Goal: Information Seeking & Learning: Learn about a topic

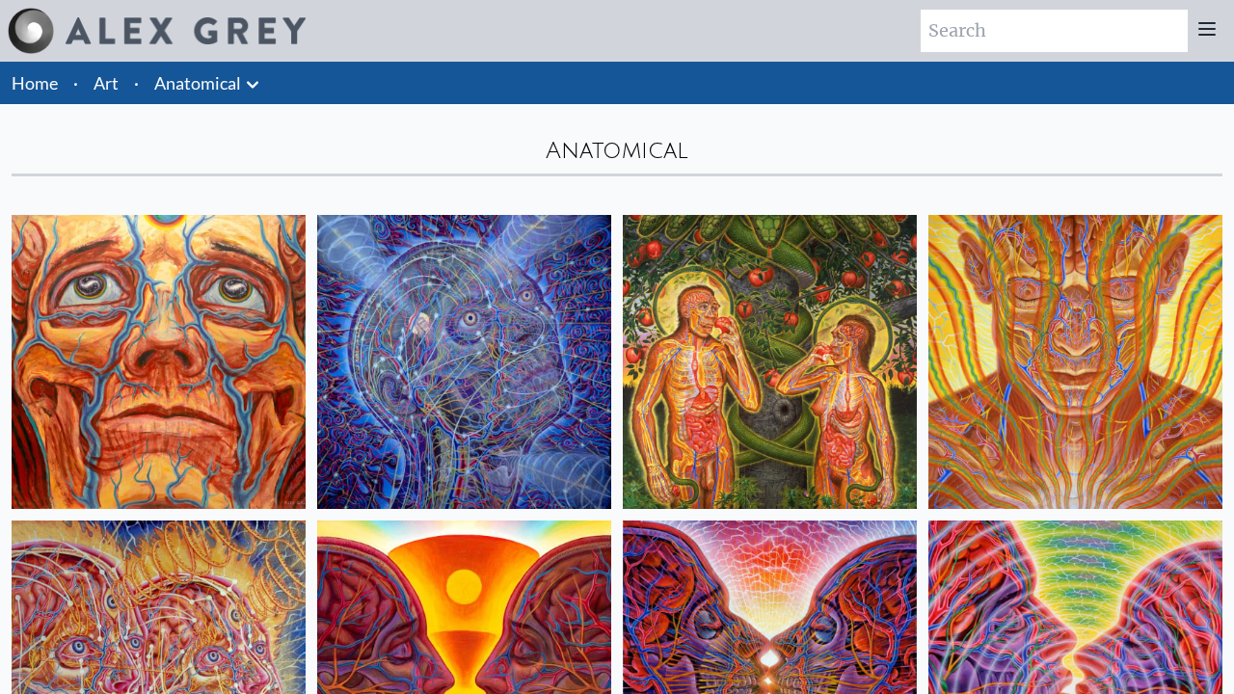
scroll to position [2526, 0]
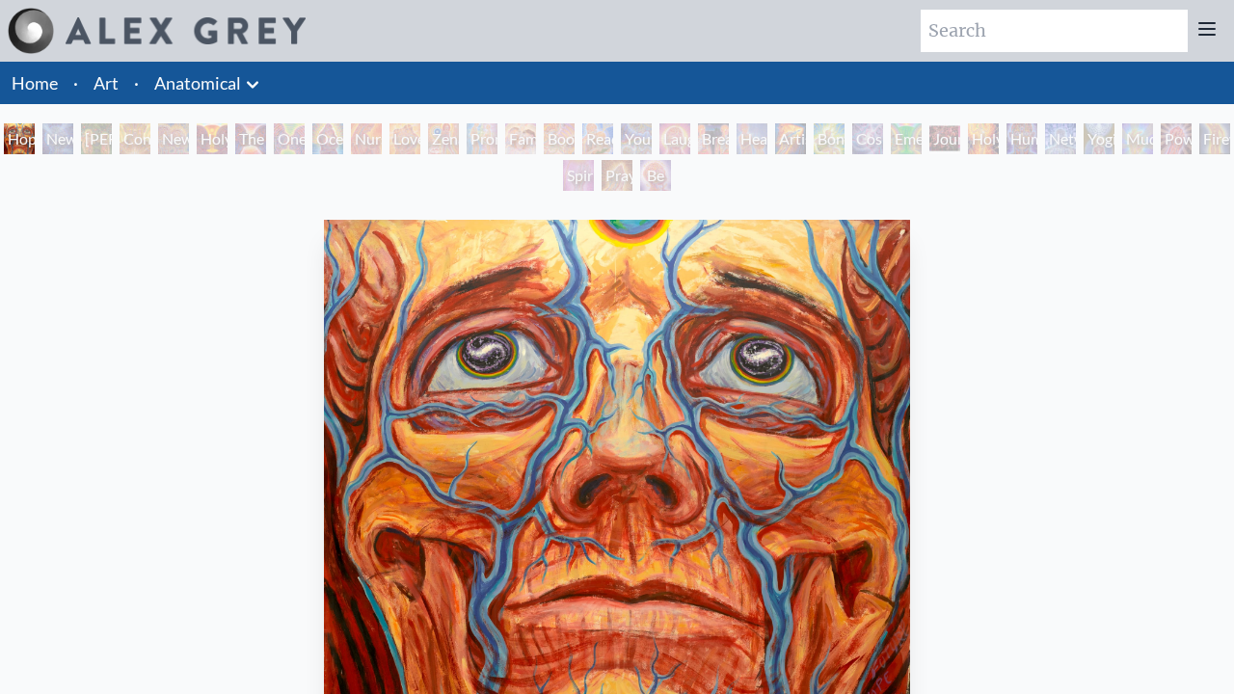
scroll to position [553, 0]
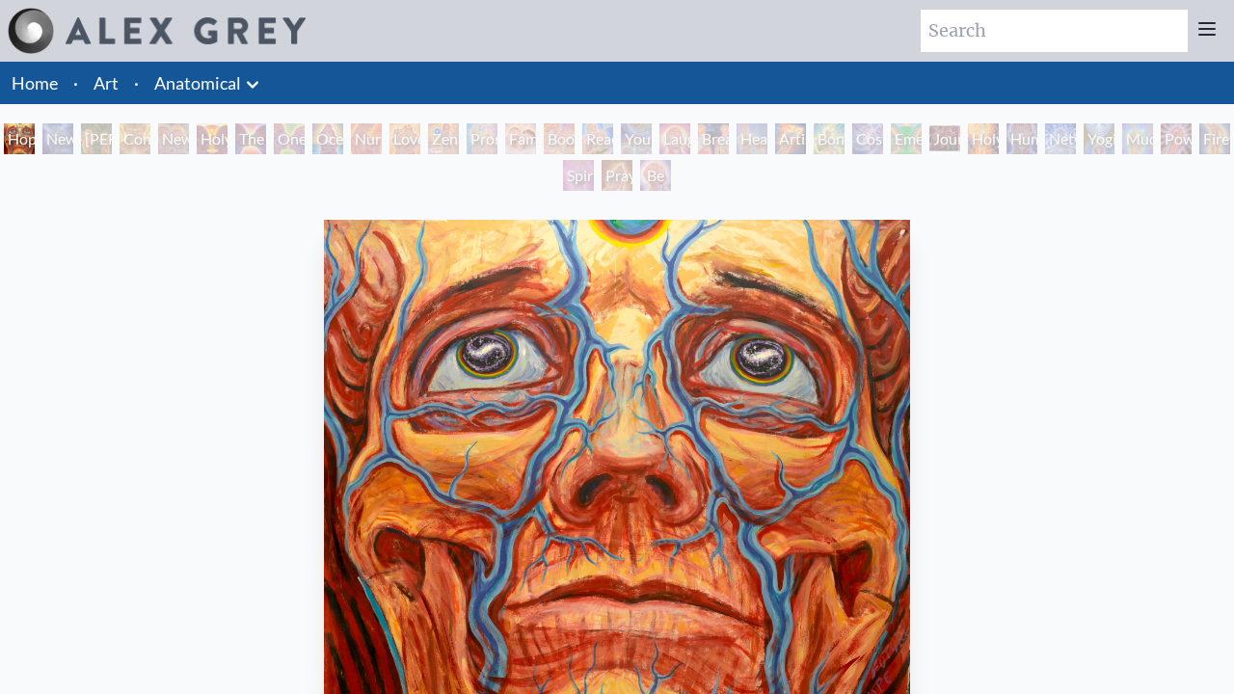
click at [73, 139] on div "New Man [DEMOGRAPHIC_DATA]: [DEMOGRAPHIC_DATA] Mind" at bounding box center [57, 138] width 31 height 31
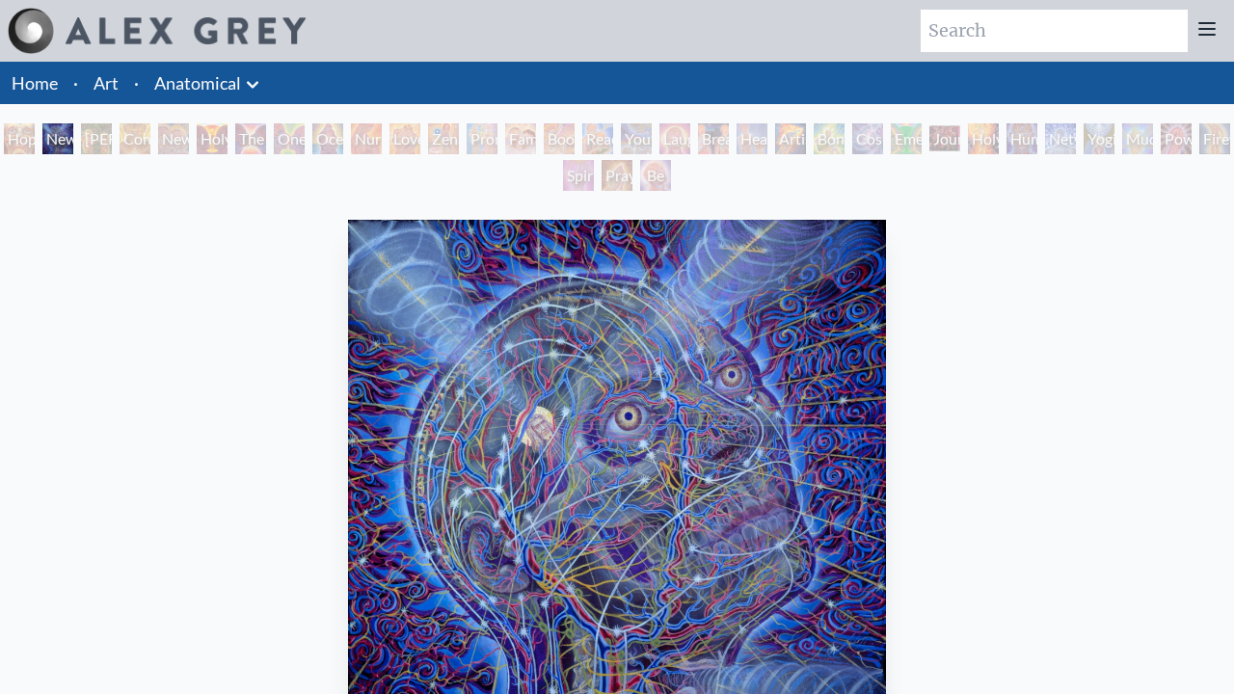
click at [270, 139] on div "Hope New Man [DEMOGRAPHIC_DATA]: [PERSON_NAME] Mind [PERSON_NAME] & Eve Contemp…" at bounding box center [617, 159] width 1234 height 73
click at [96, 139] on div "[PERSON_NAME] & Eve" at bounding box center [96, 138] width 31 height 31
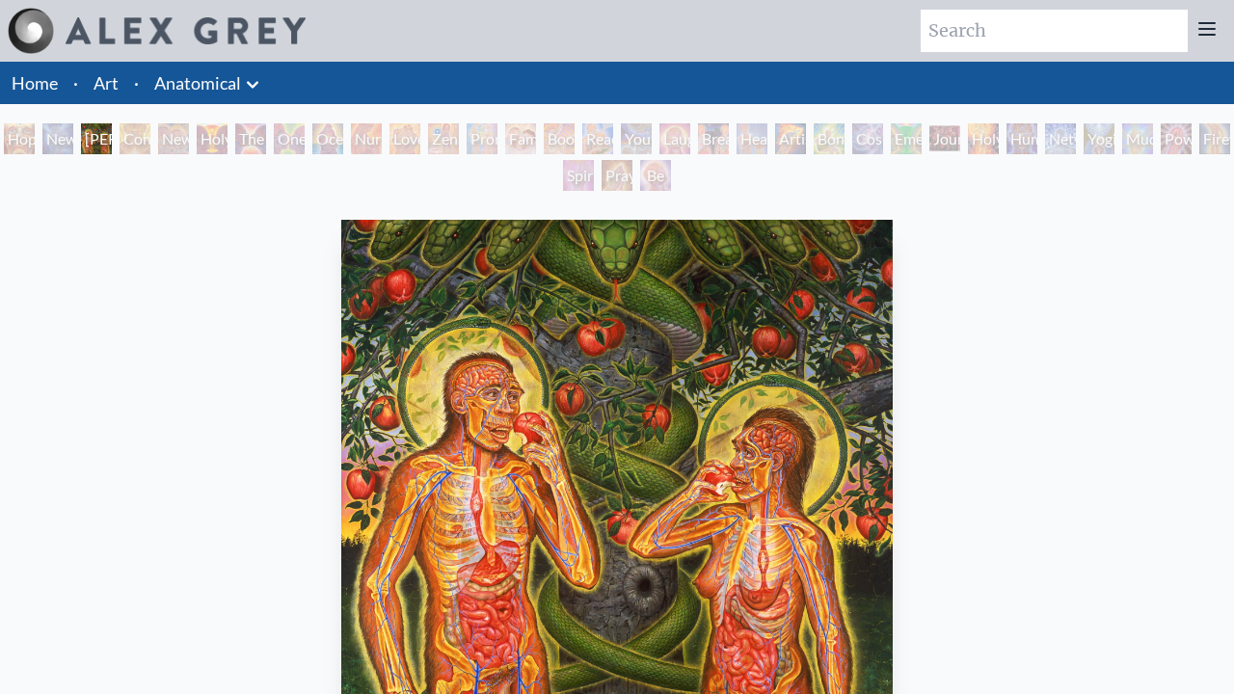
click at [150, 139] on div "Contemplation" at bounding box center [135, 138] width 31 height 31
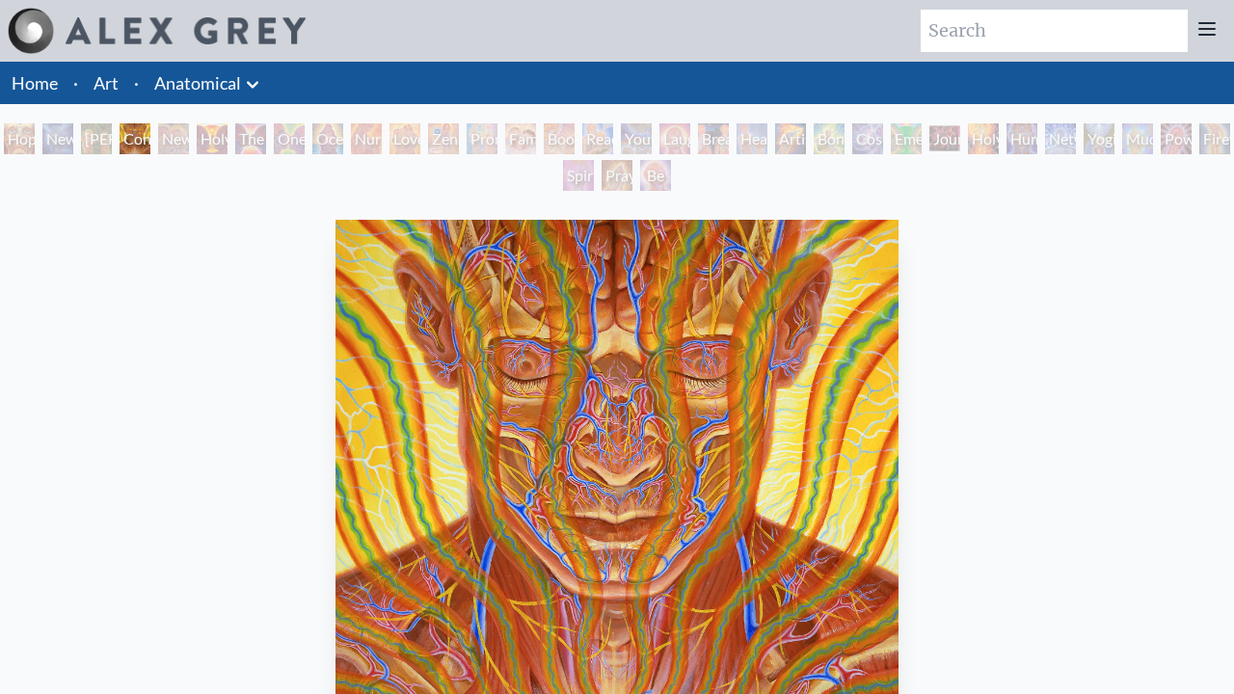
click at [189, 139] on div "New Man New Woman" at bounding box center [173, 138] width 31 height 31
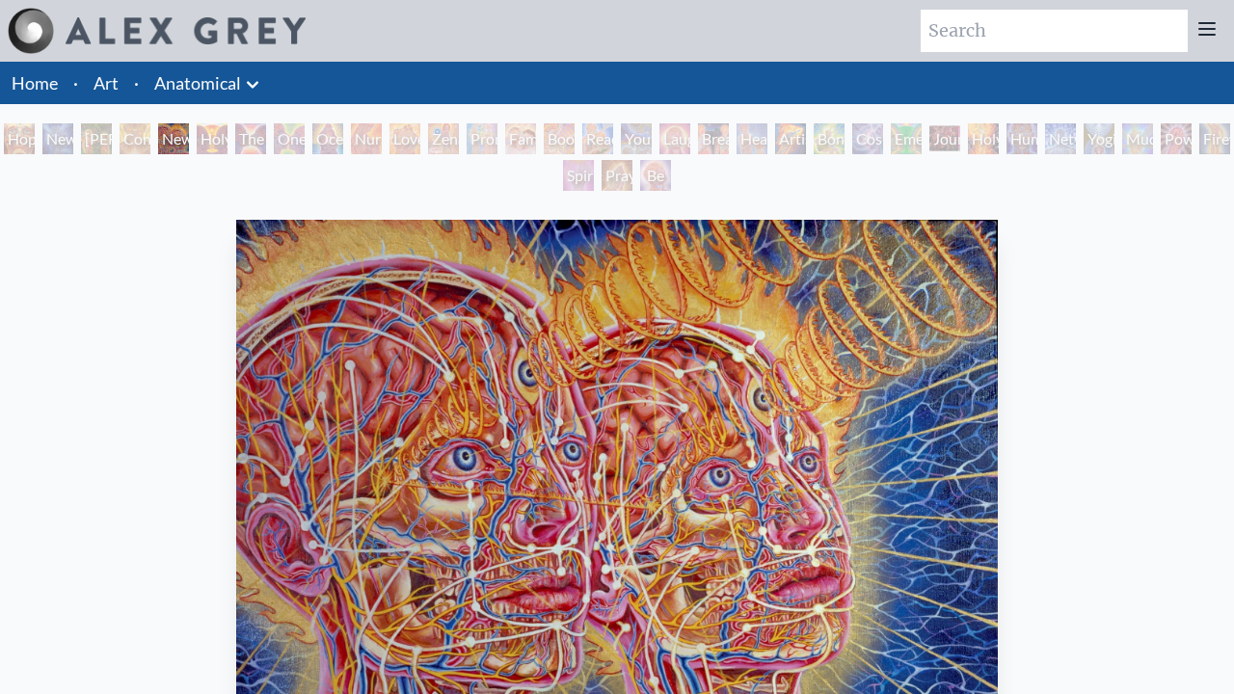
click at [305, 139] on div "One Taste" at bounding box center [289, 138] width 31 height 31
click at [221, 139] on div "Holy Grail" at bounding box center [212, 138] width 31 height 31
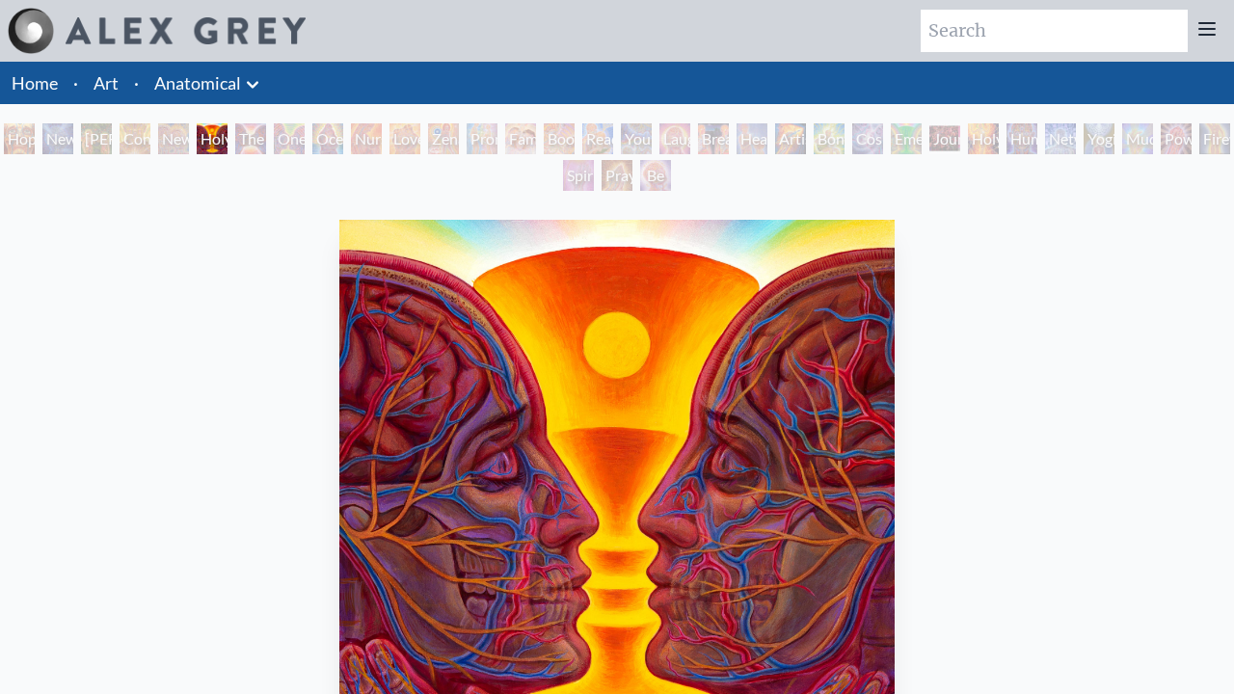
click at [266, 139] on div "The Kiss" at bounding box center [250, 138] width 31 height 31
click at [305, 139] on div "One Taste" at bounding box center [289, 138] width 31 height 31
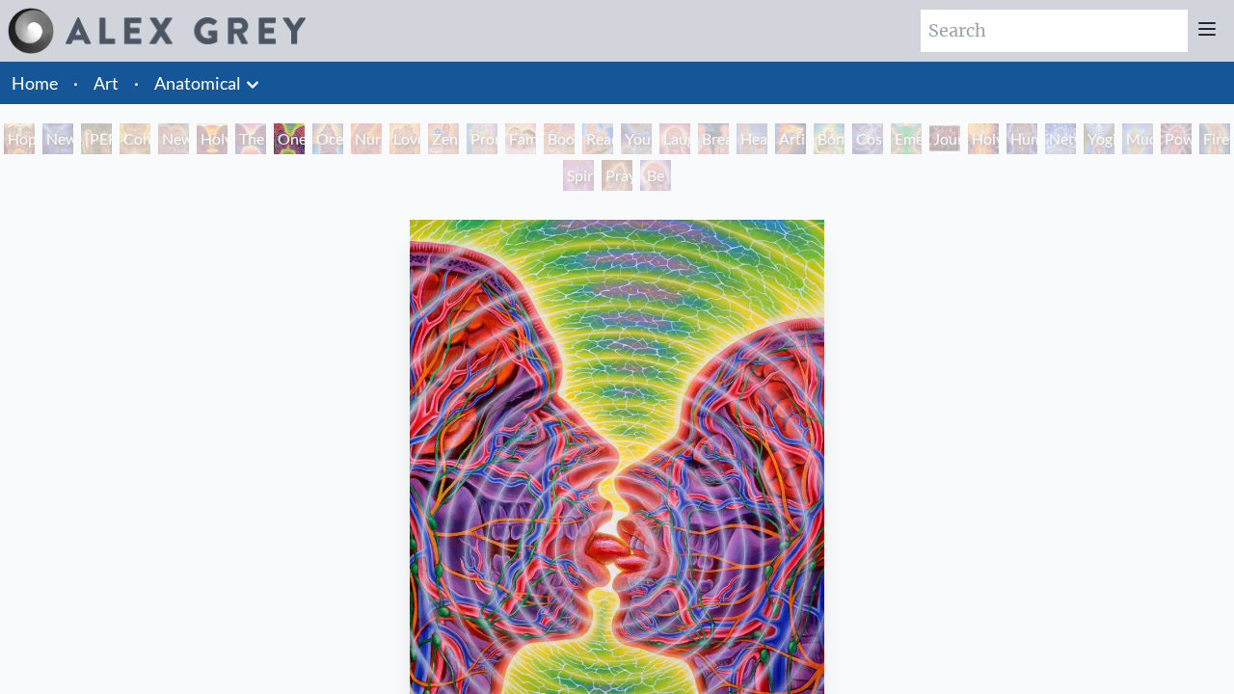
click at [343, 139] on div "Ocean of Love Bliss" at bounding box center [327, 138] width 31 height 31
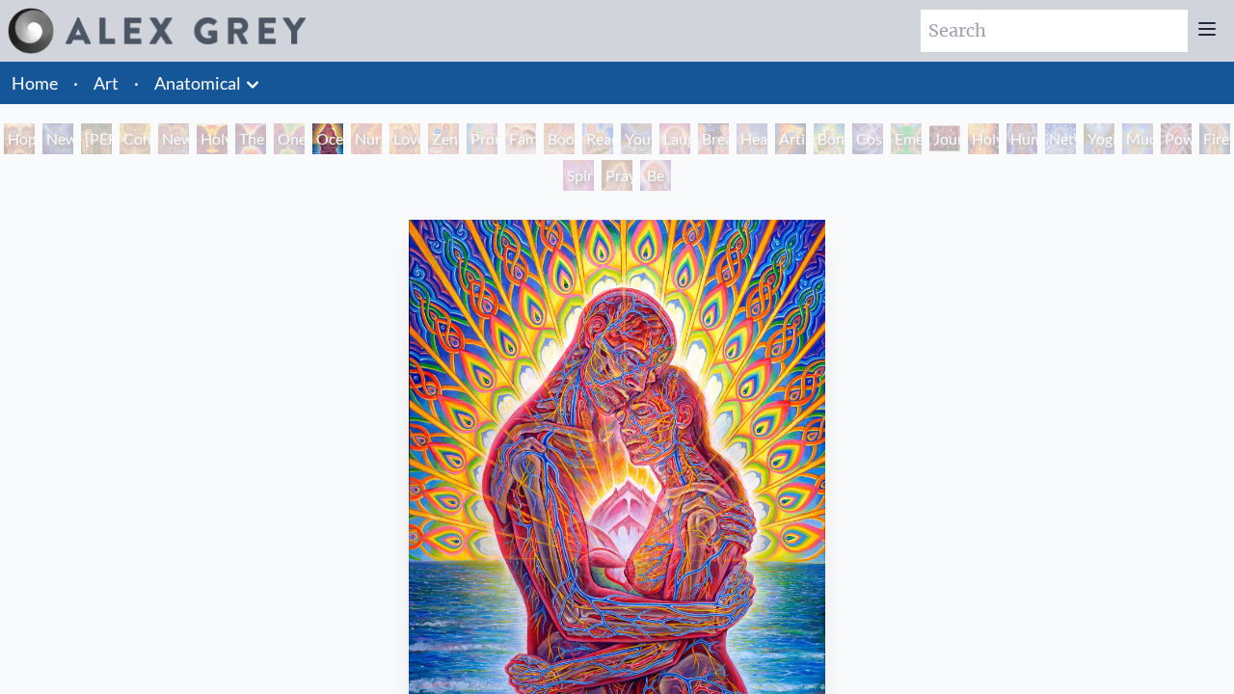
click at [459, 139] on div "Zena Lotus" at bounding box center [443, 138] width 31 height 31
click at [371, 139] on div "Nursing" at bounding box center [366, 138] width 31 height 31
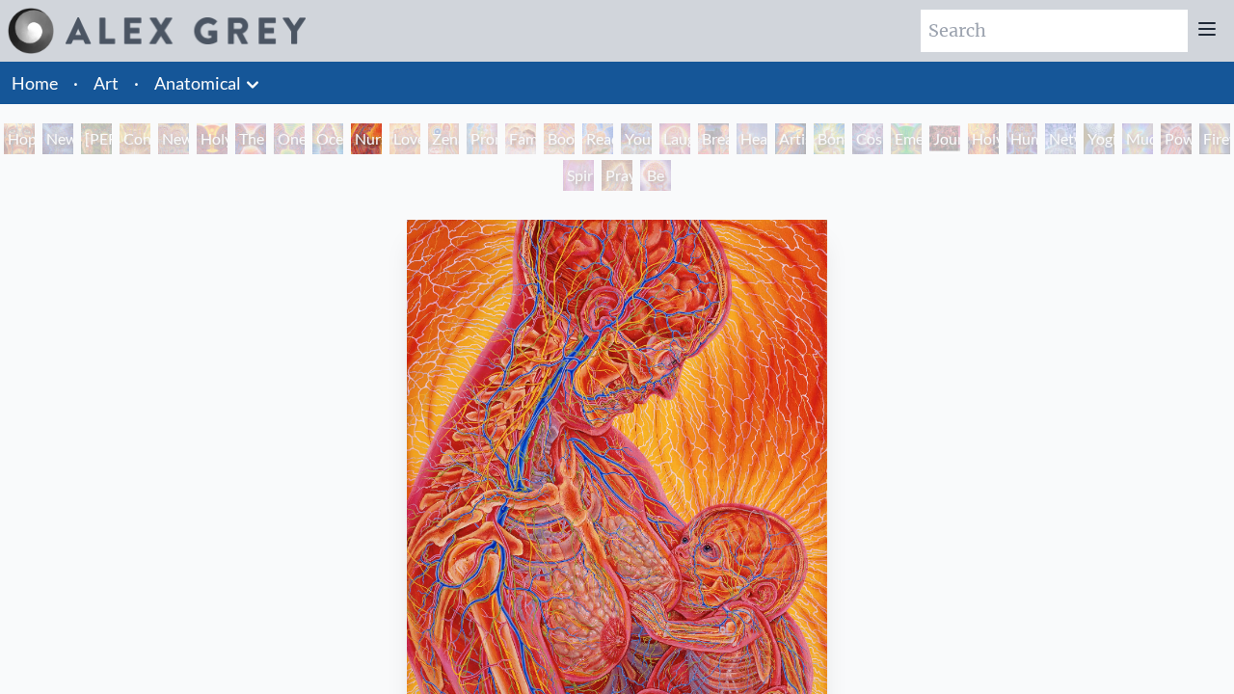
click at [420, 139] on div "Love Circuit" at bounding box center [405, 138] width 31 height 31
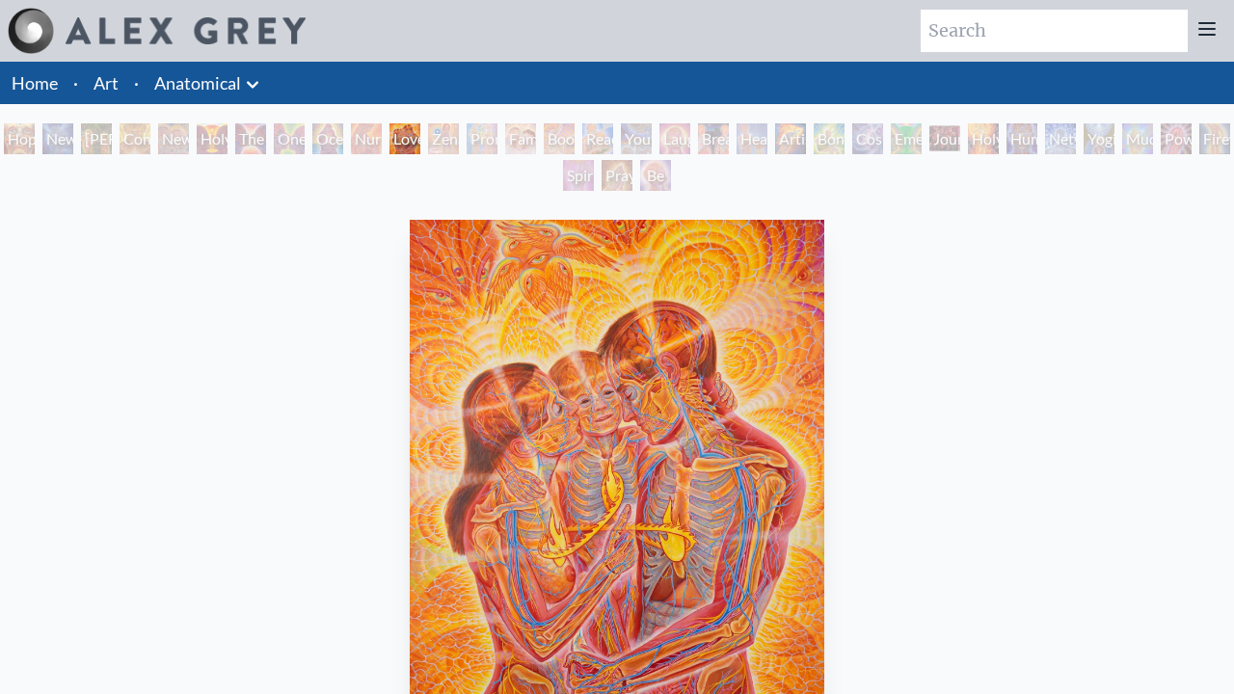
click at [459, 139] on div "Zena Lotus" at bounding box center [443, 138] width 31 height 31
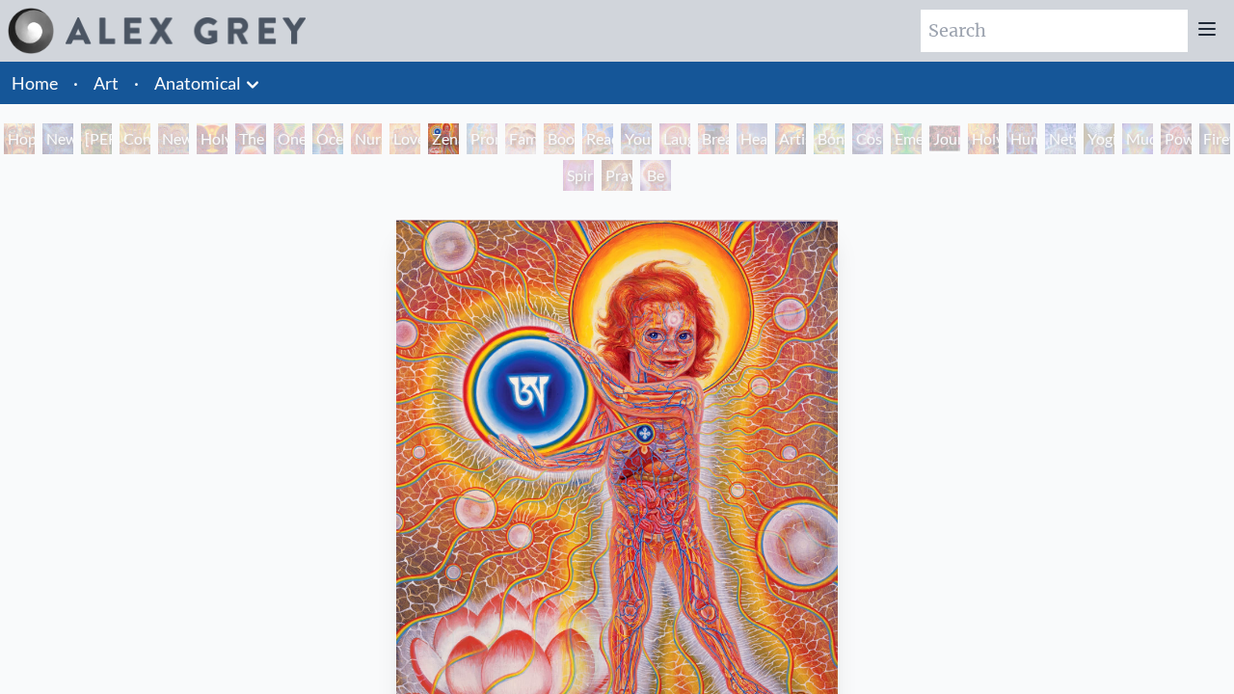
click at [497, 139] on div "Promise" at bounding box center [482, 138] width 31 height 31
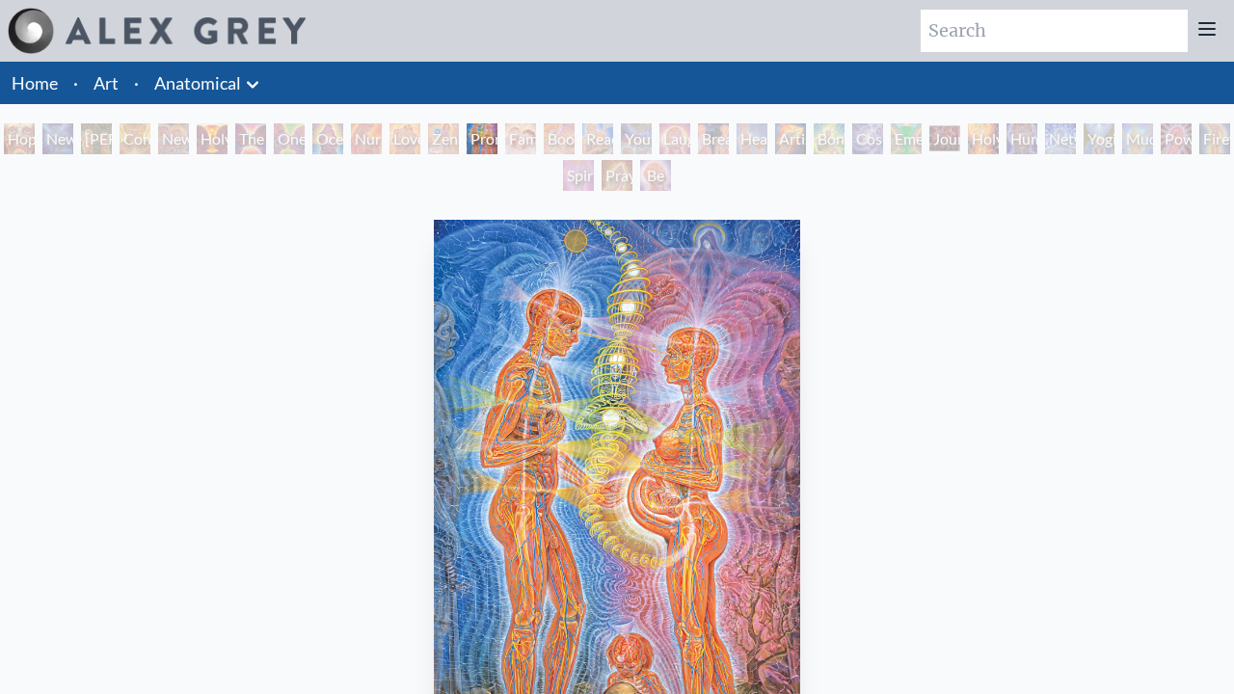
click at [575, 139] on div "Boo-boo" at bounding box center [559, 138] width 31 height 31
click at [534, 139] on div "Family" at bounding box center [520, 138] width 31 height 31
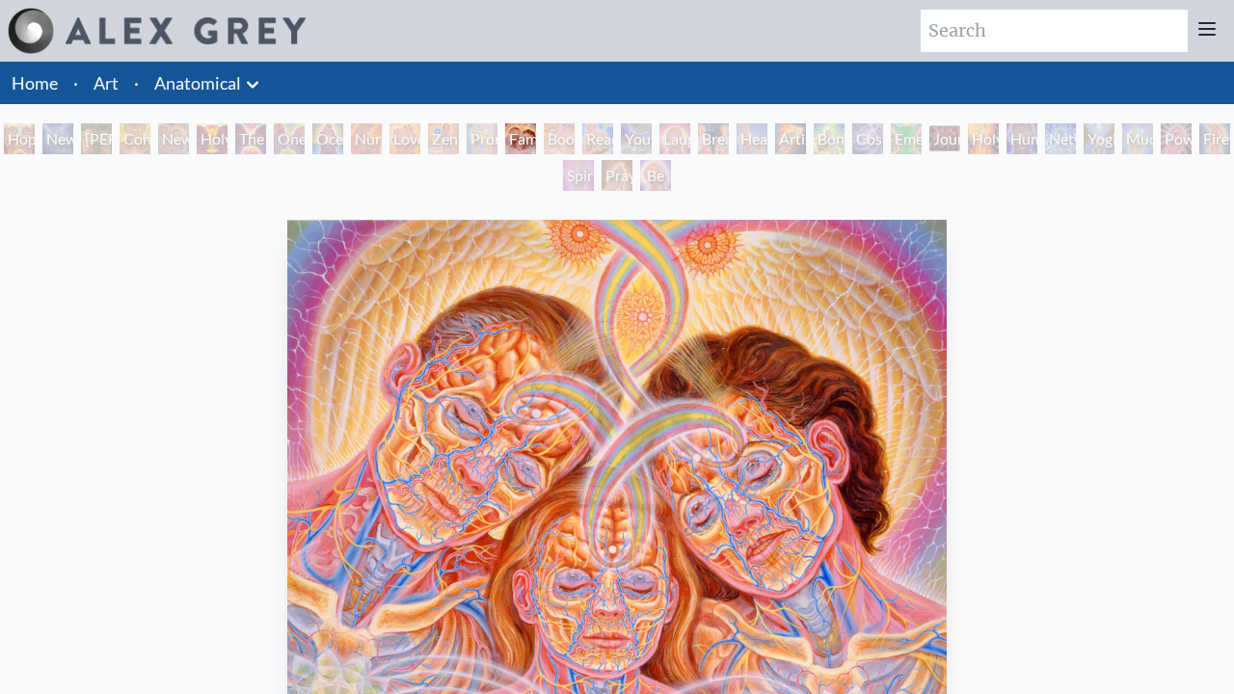
click at [575, 139] on div "Boo-boo" at bounding box center [559, 138] width 31 height 31
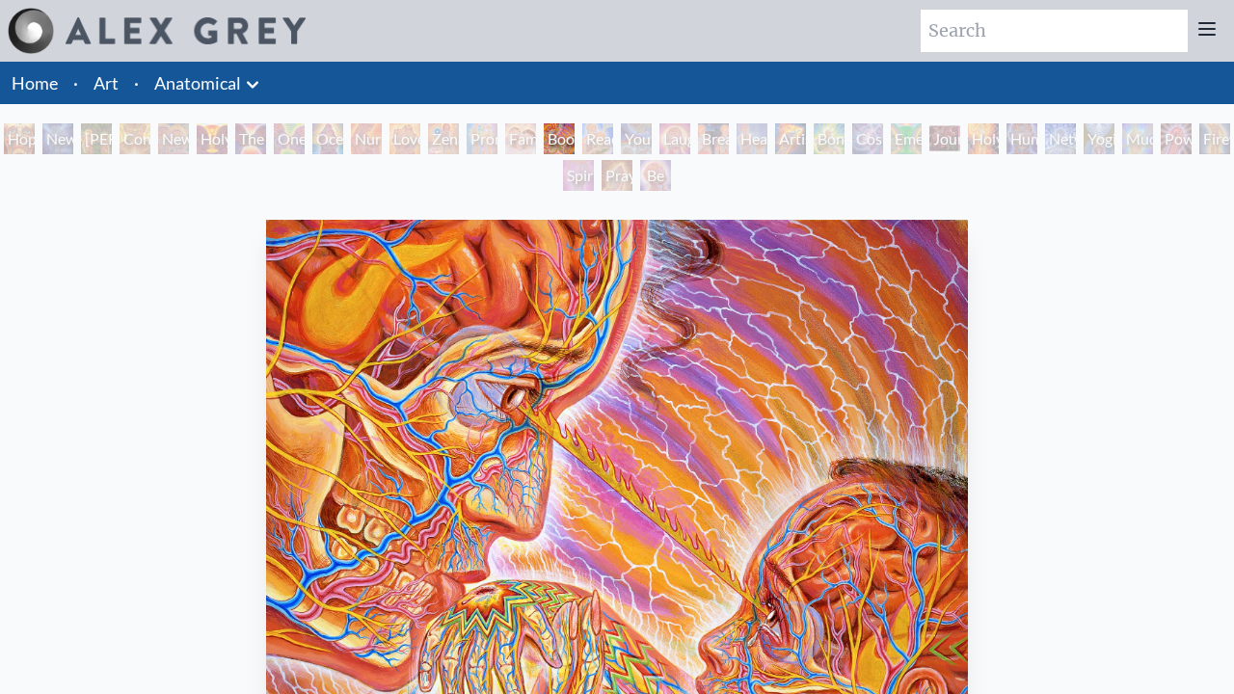
click at [613, 139] on div "Reading" at bounding box center [597, 138] width 31 height 31
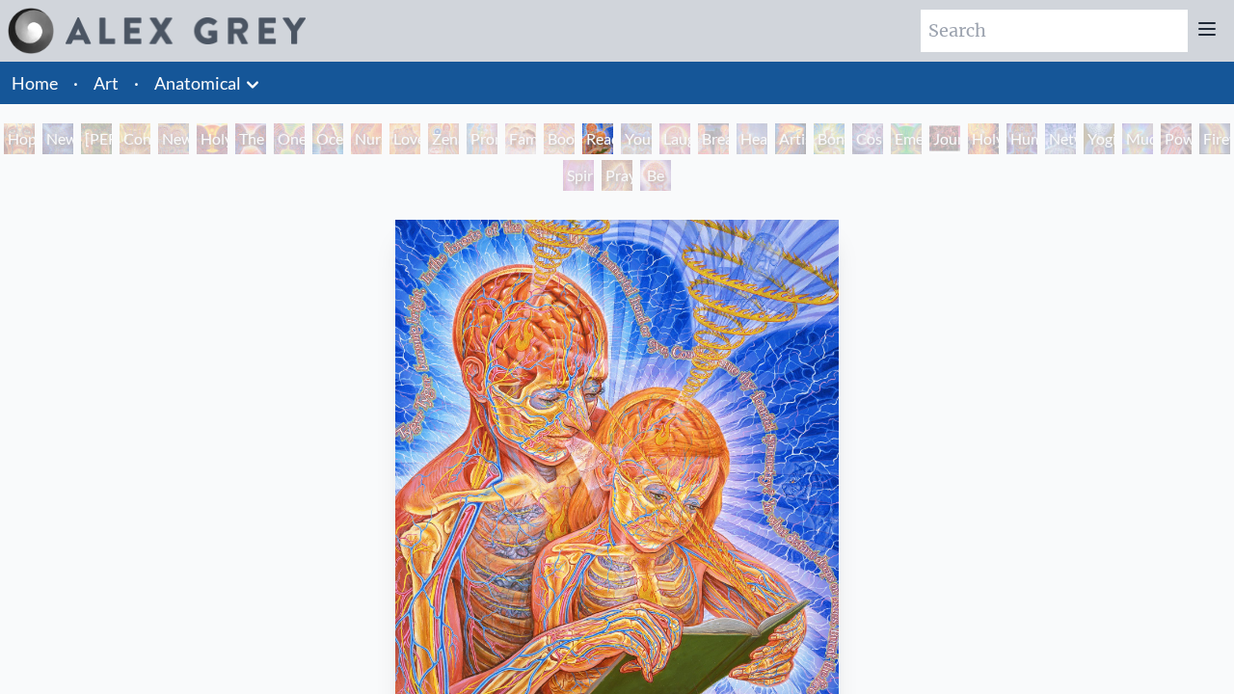
click at [652, 139] on div "Young & Old" at bounding box center [636, 138] width 31 height 31
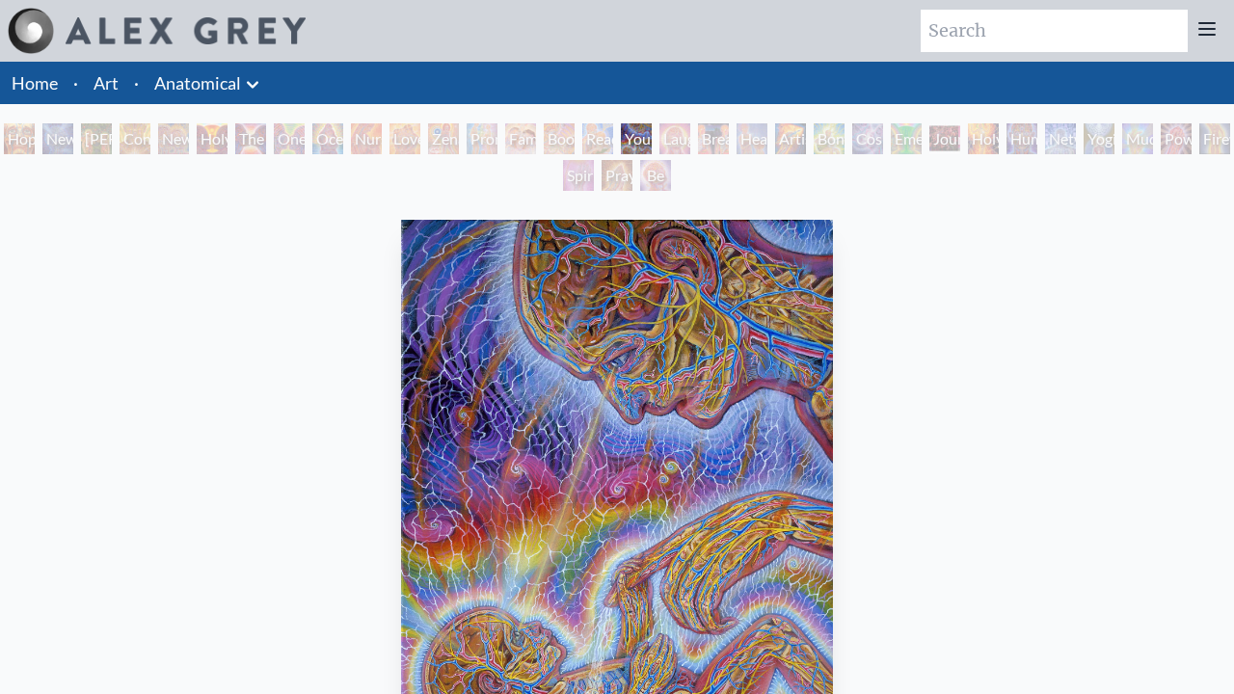
click at [690, 139] on div "Laughing Man" at bounding box center [674, 138] width 31 height 31
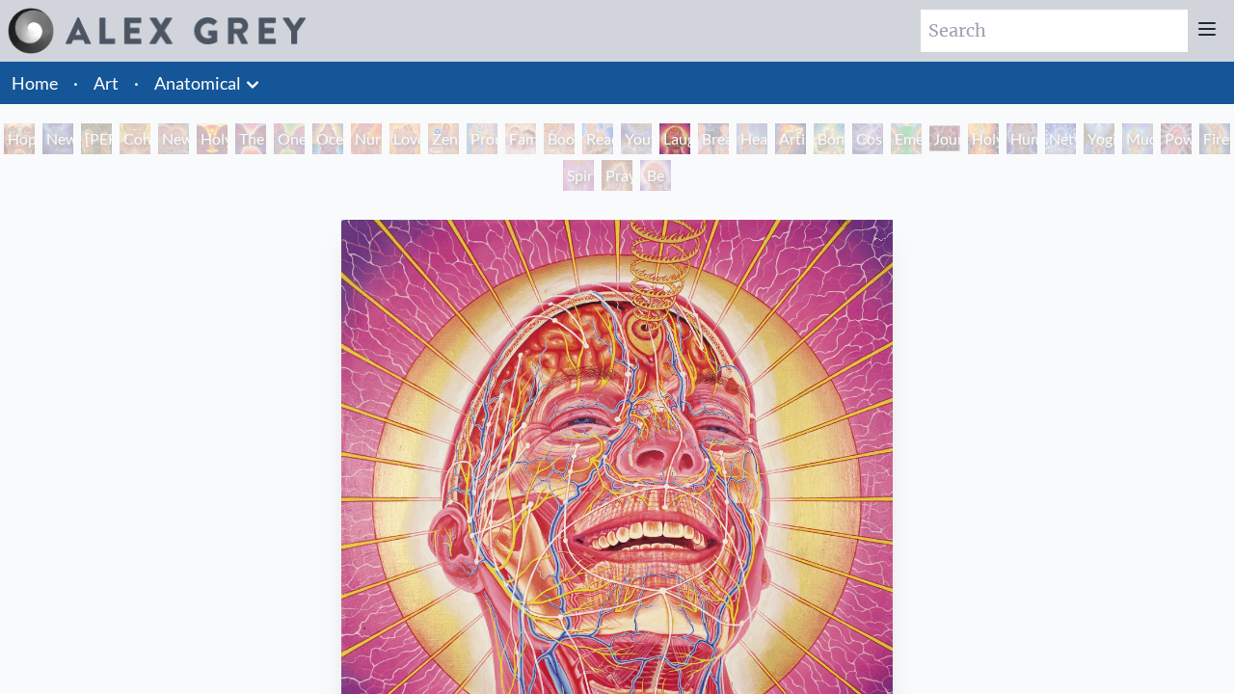
click at [767, 139] on div "Healing" at bounding box center [752, 138] width 31 height 31
click at [729, 139] on div "Breathing" at bounding box center [713, 138] width 31 height 31
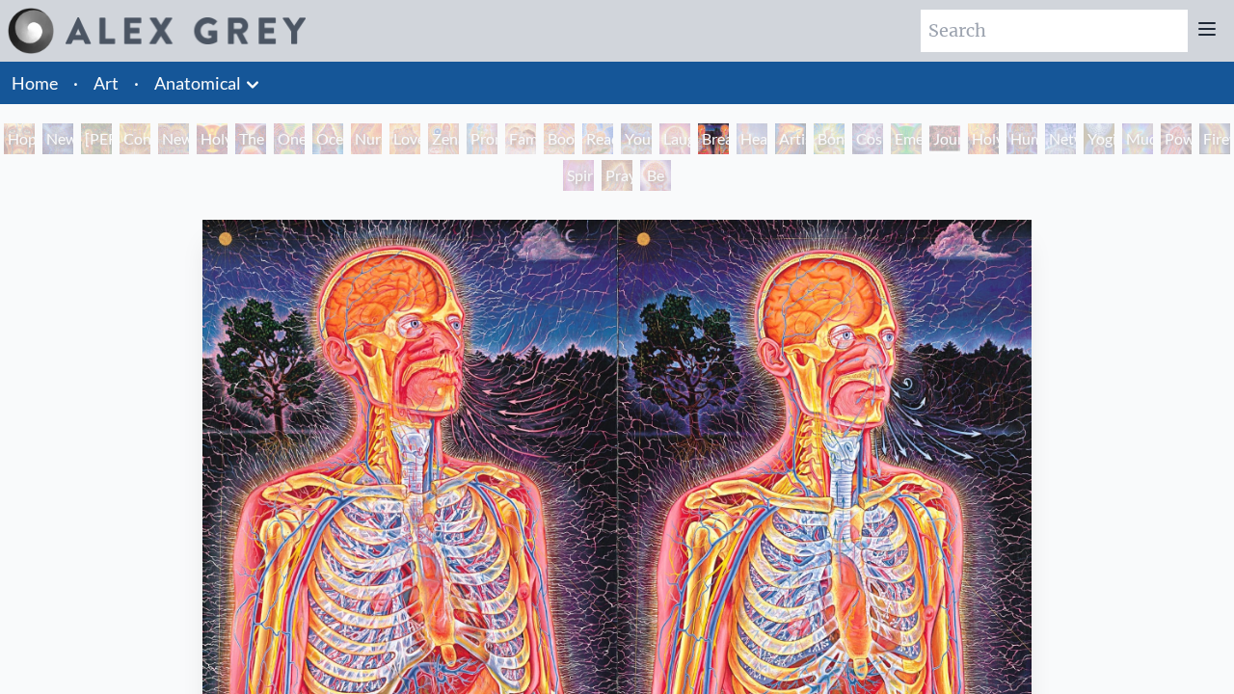
click at [767, 139] on div "Healing" at bounding box center [752, 138] width 31 height 31
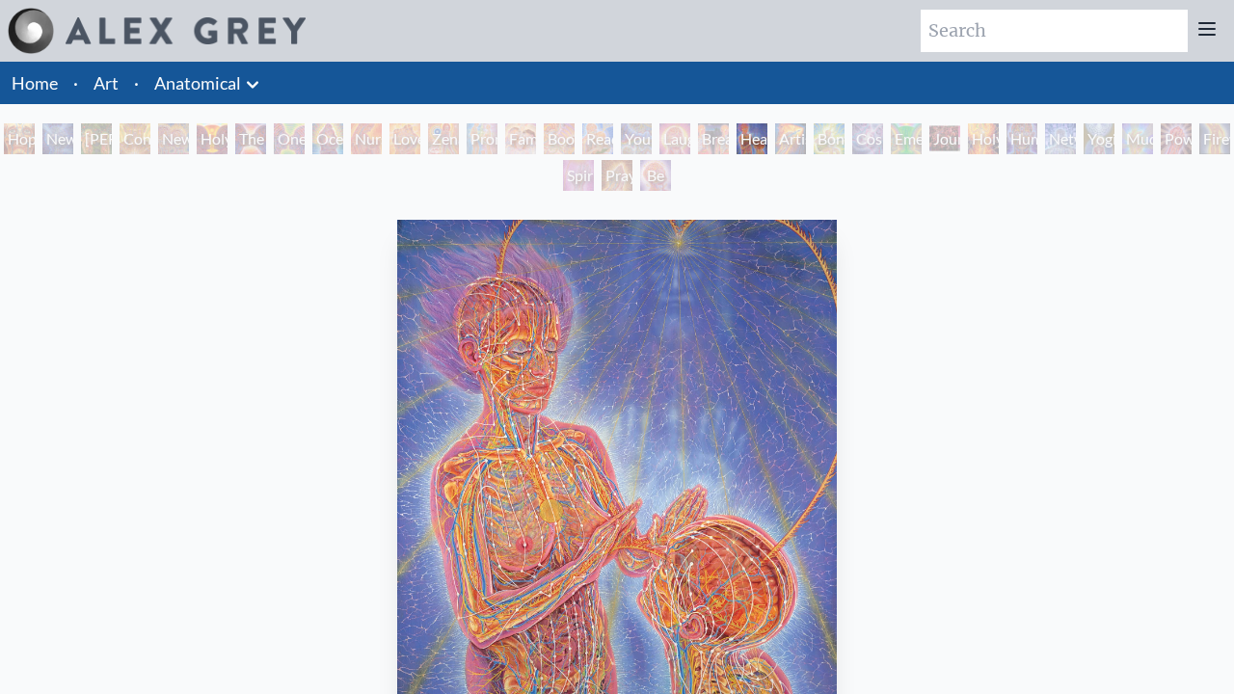
click at [806, 139] on div "Artist's Hand" at bounding box center [790, 138] width 31 height 31
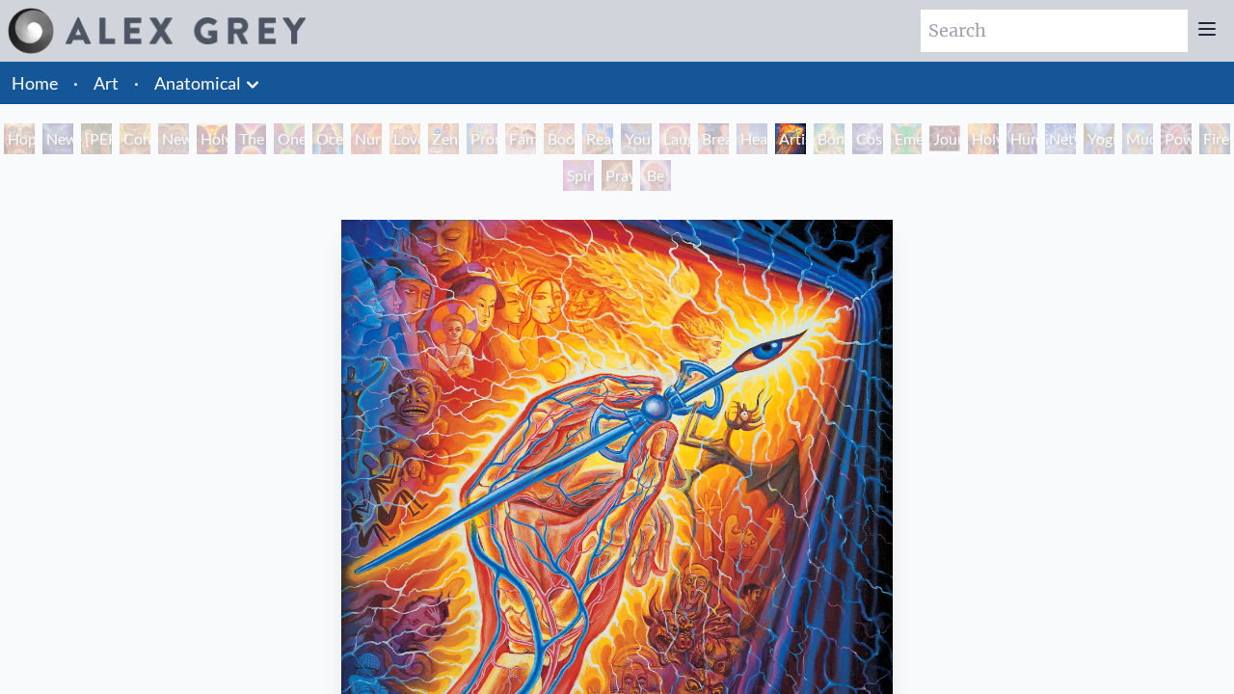
click at [922, 139] on div "Emerald Grail" at bounding box center [906, 138] width 31 height 31
click at [845, 139] on div "Bond" at bounding box center [829, 138] width 31 height 31
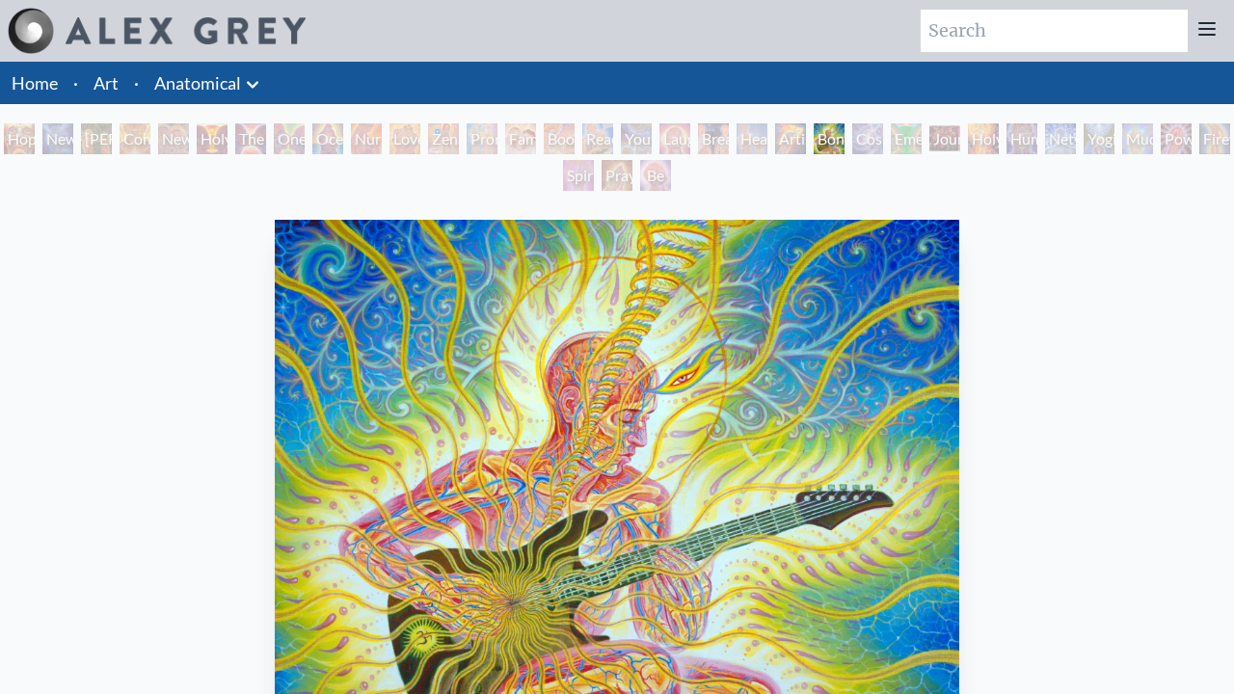
click at [883, 139] on div "Cosmic Lovers" at bounding box center [867, 138] width 31 height 31
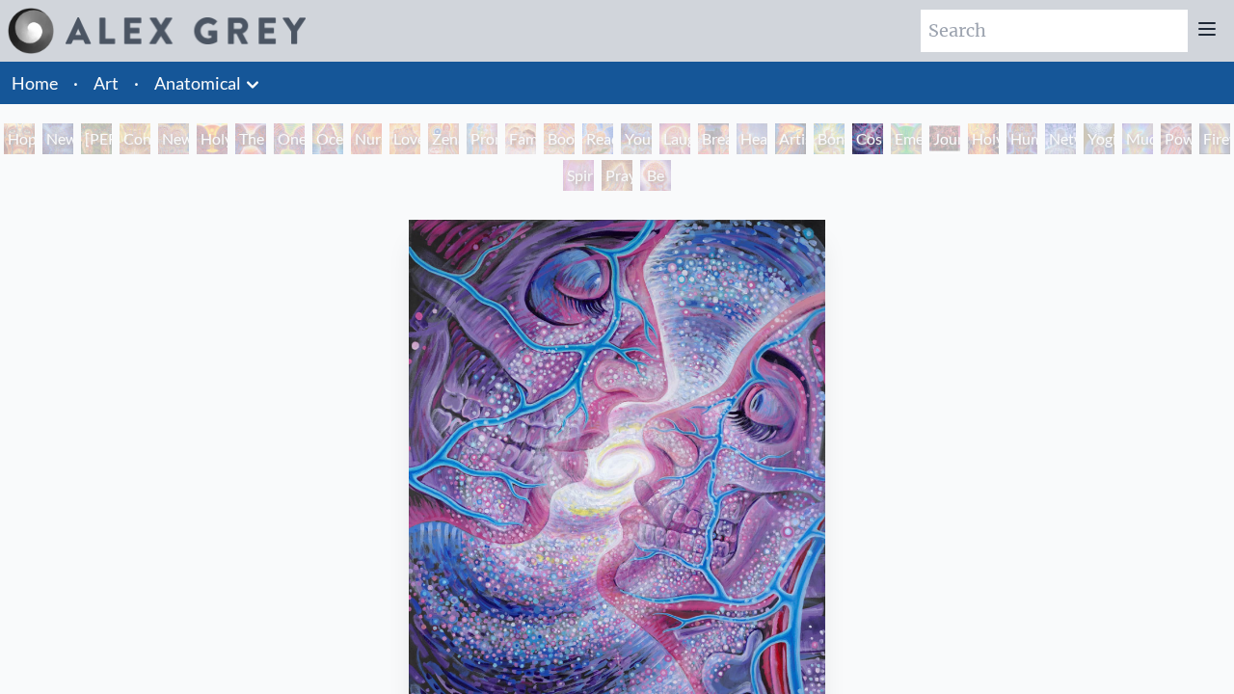
click at [922, 139] on div "Emerald Grail" at bounding box center [906, 138] width 31 height 31
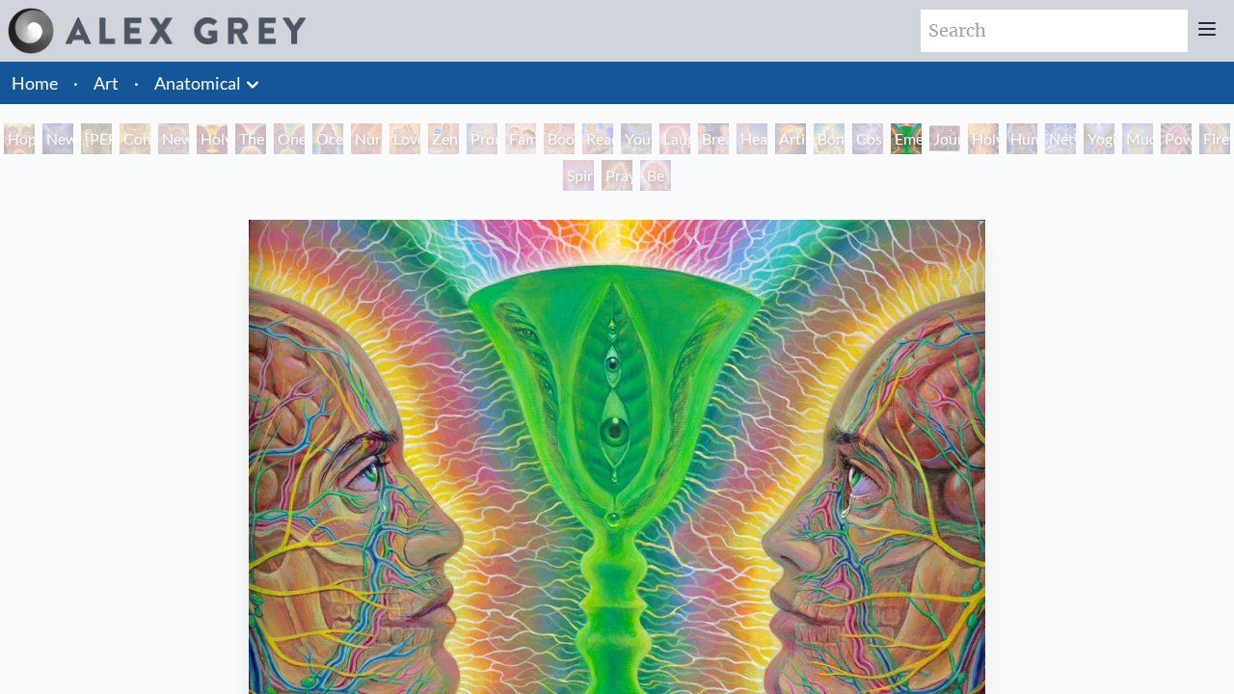
click at [960, 139] on div "Journey of the Wounded Healer" at bounding box center [944, 138] width 31 height 31
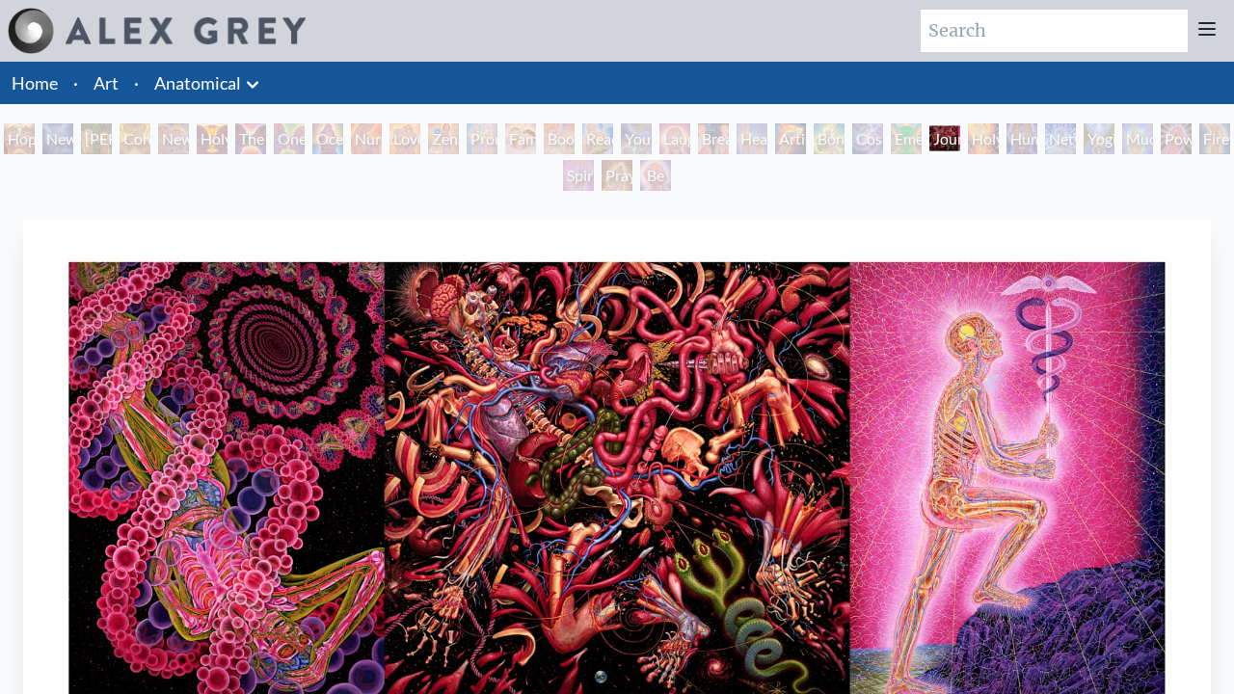
click at [1202, 139] on div "Hope New Man 4: Christ Mind Adam & Eve Contemplation New Man New Woman Holy Gra…" at bounding box center [617, 159] width 1234 height 73
